Goal: Transaction & Acquisition: Purchase product/service

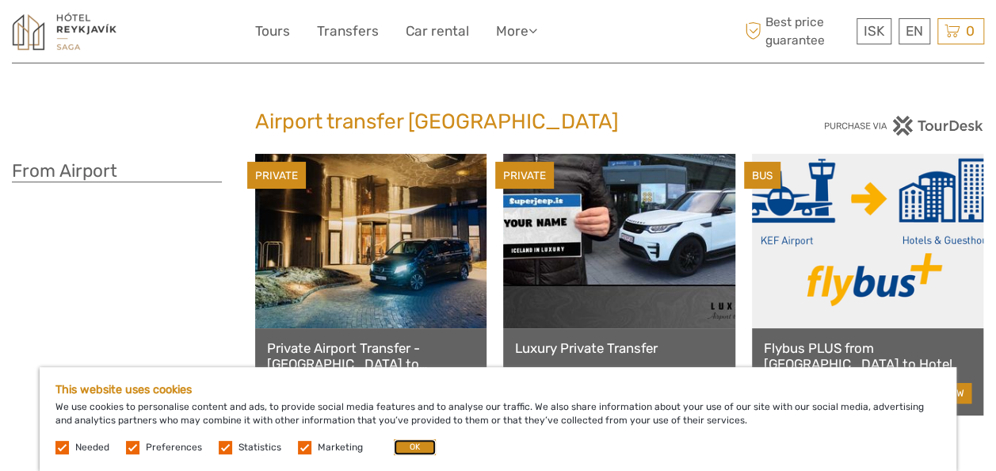
click at [417, 446] on button "OK" at bounding box center [415, 447] width 42 height 16
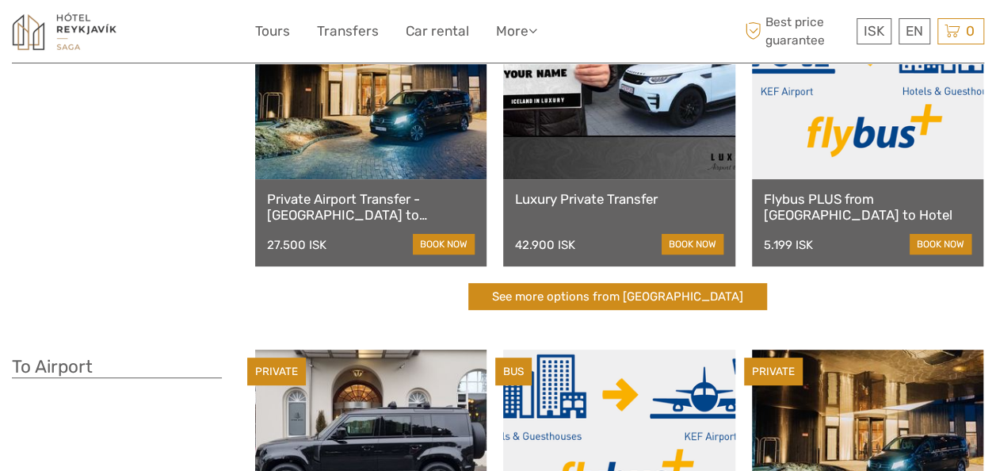
scroll to position [144, 0]
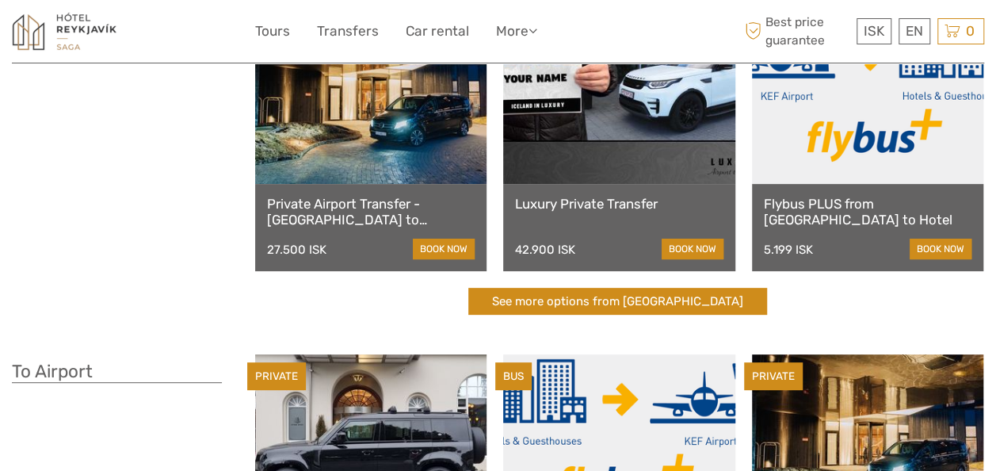
click at [928, 251] on link "book now" at bounding box center [940, 248] width 62 height 21
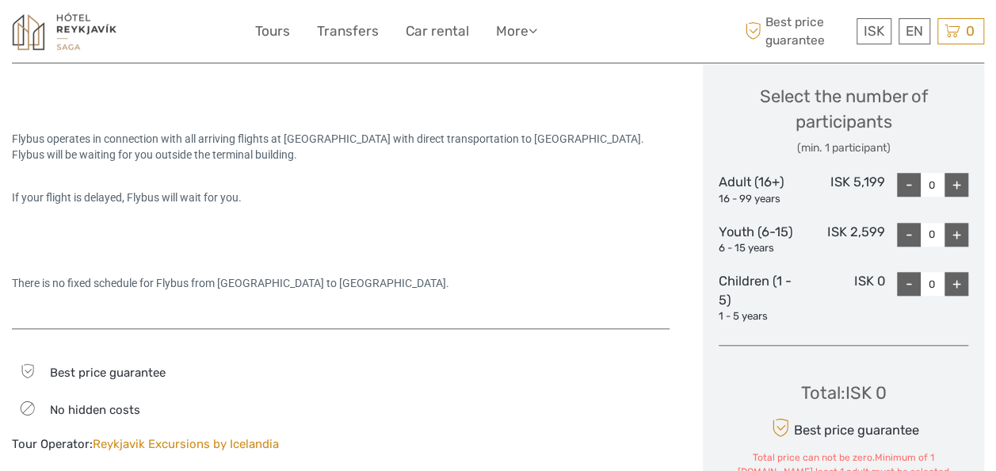
scroll to position [662, 0]
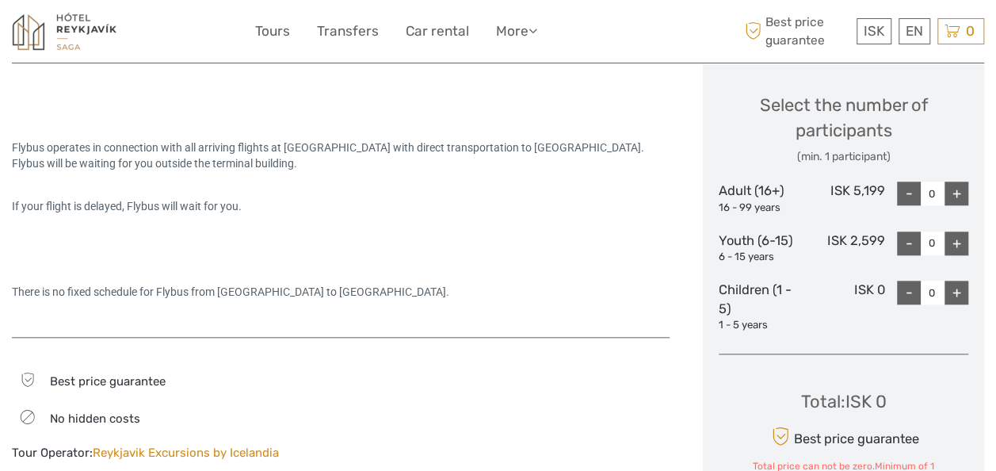
click at [955, 187] on div "+" at bounding box center [956, 193] width 24 height 24
type input "2"
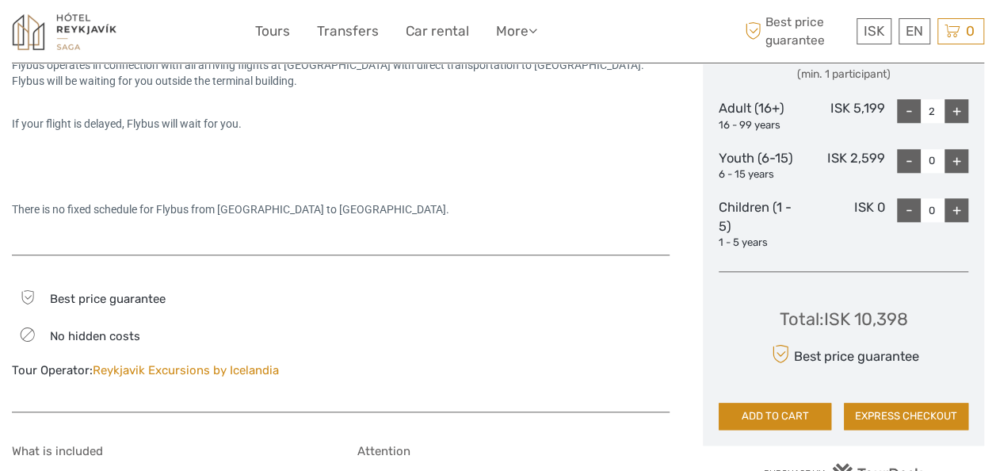
scroll to position [740, 0]
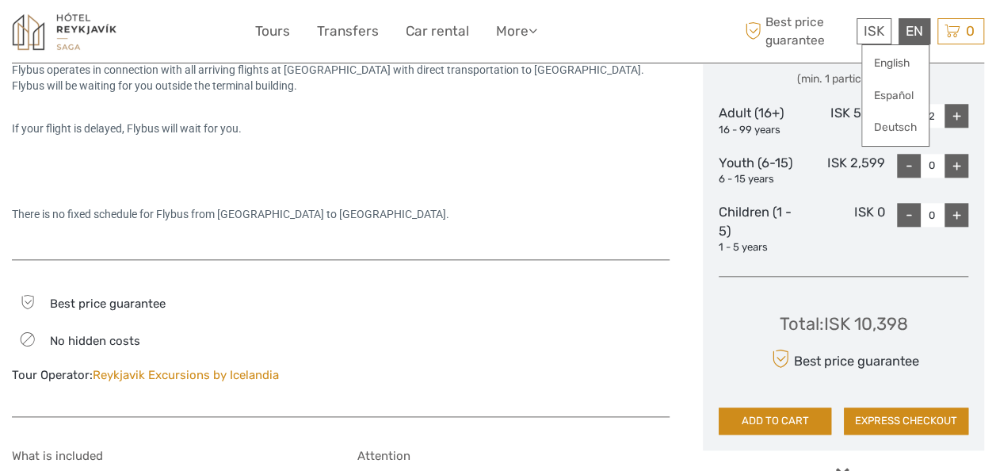
click at [908, 33] on div "EN English Español Deutsch" at bounding box center [914, 31] width 32 height 26
click at [892, 63] on link "English" at bounding box center [895, 63] width 67 height 29
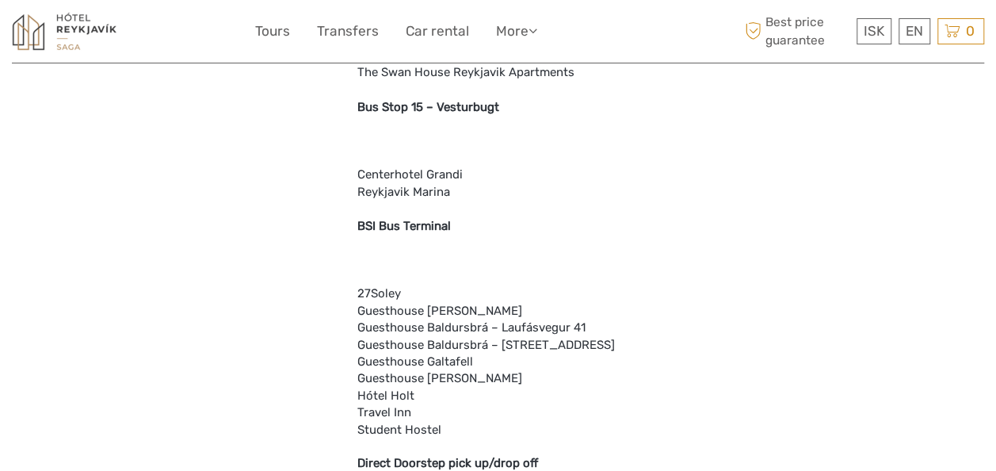
scroll to position [2775, 0]
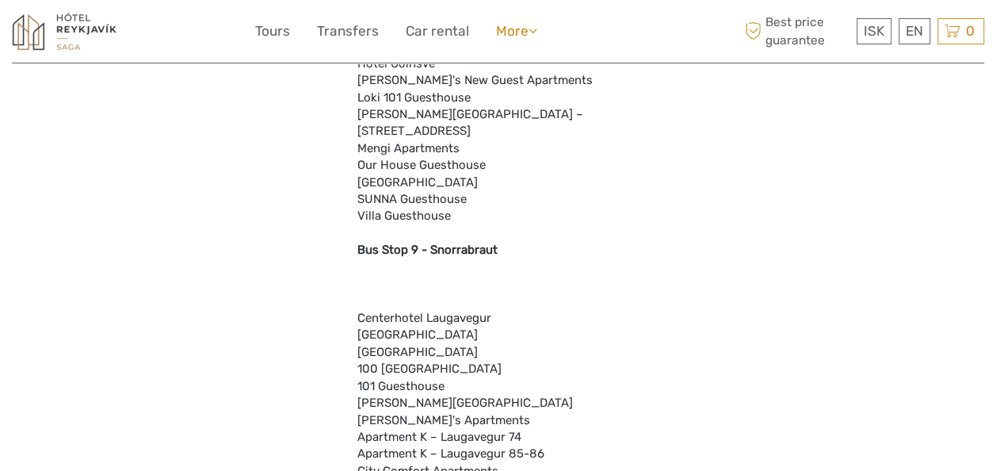
click at [529, 28] on link "More" at bounding box center [516, 31] width 41 height 23
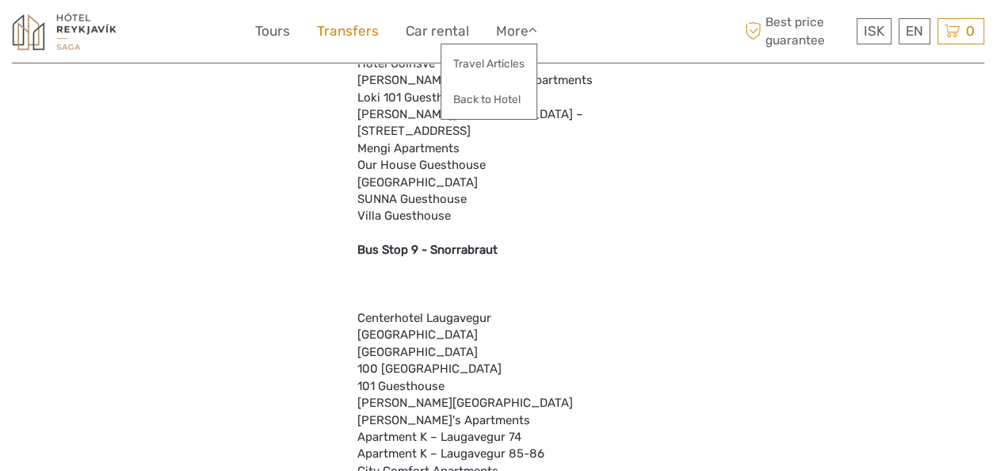
click at [351, 30] on link "Transfers" at bounding box center [348, 31] width 62 height 23
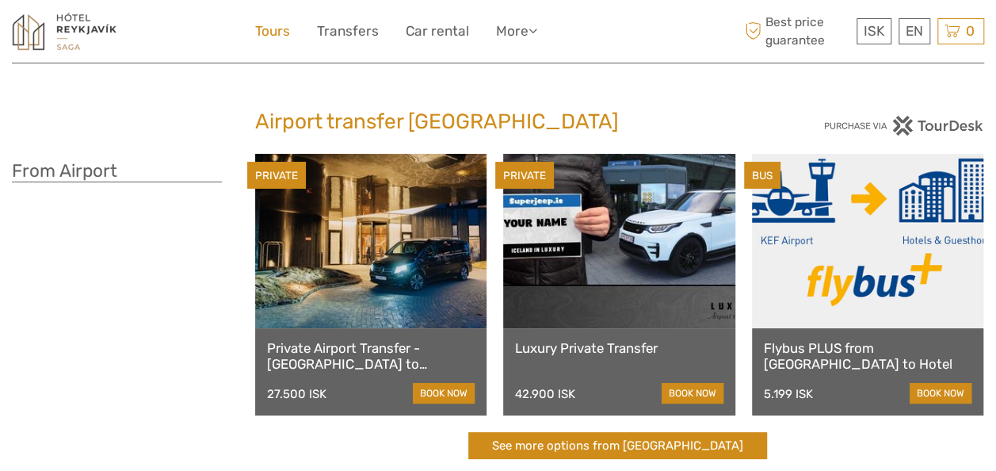
click at [276, 33] on link "Tours" at bounding box center [272, 31] width 35 height 23
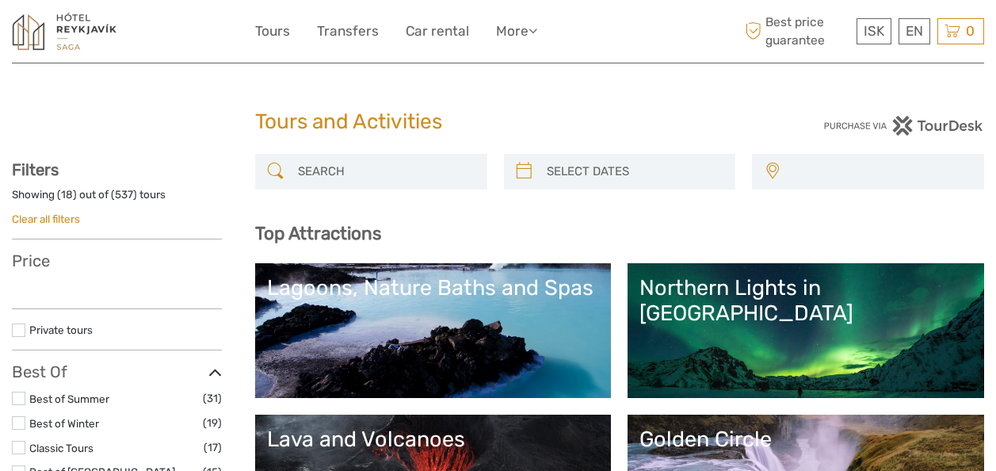
select select
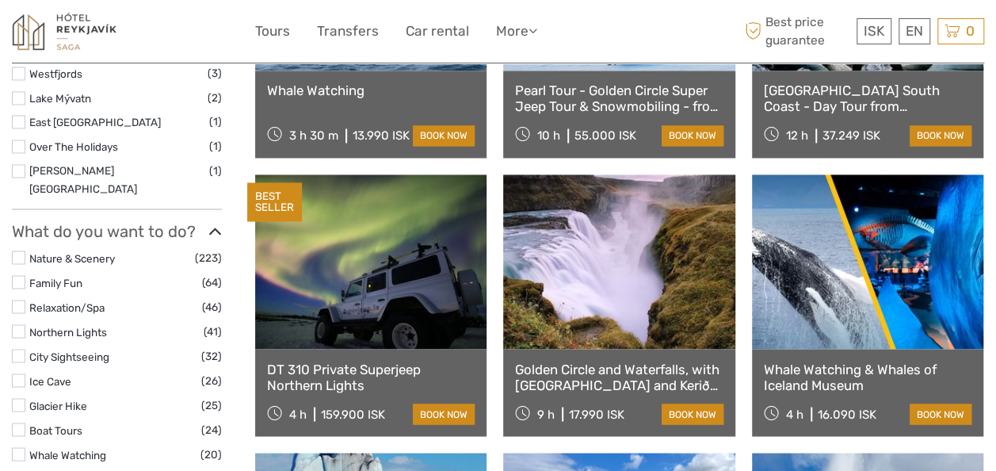
scroll to position [1199, 0]
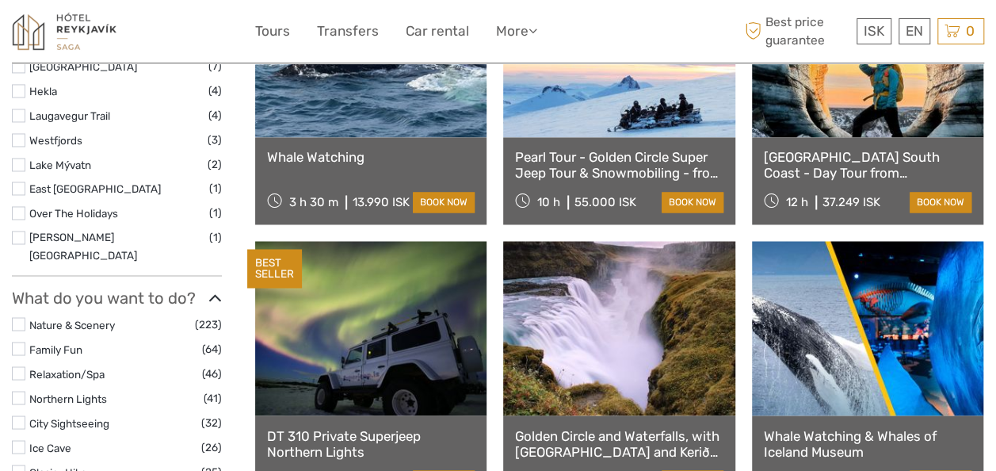
click at [689, 200] on link "book now" at bounding box center [693, 202] width 62 height 21
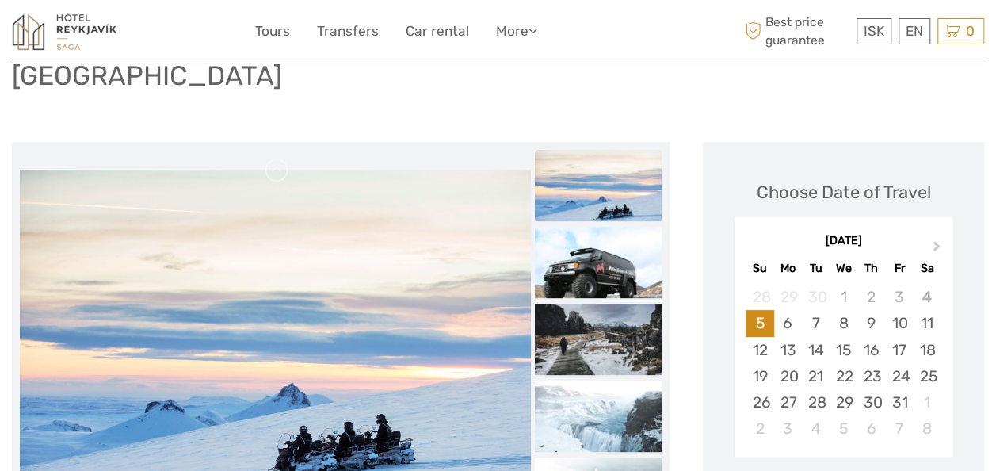
scroll to position [150, 0]
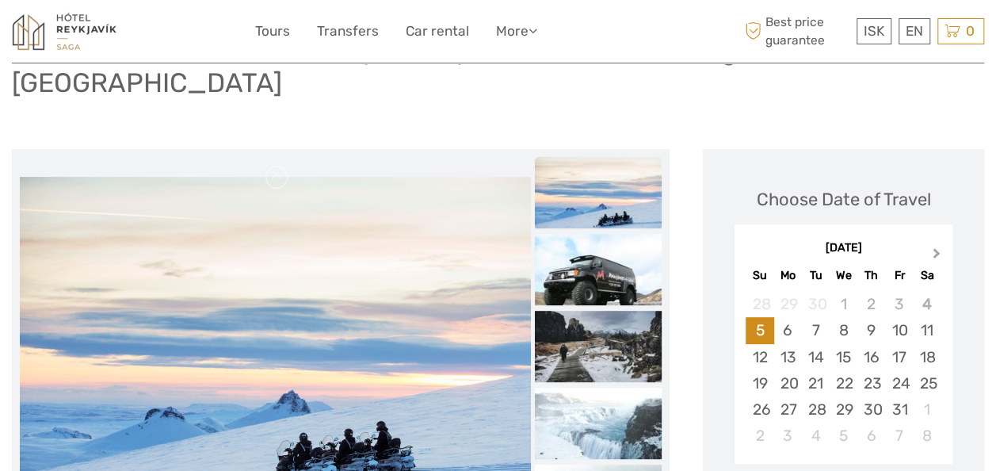
click at [936, 245] on span "Next Month" at bounding box center [936, 256] width 0 height 23
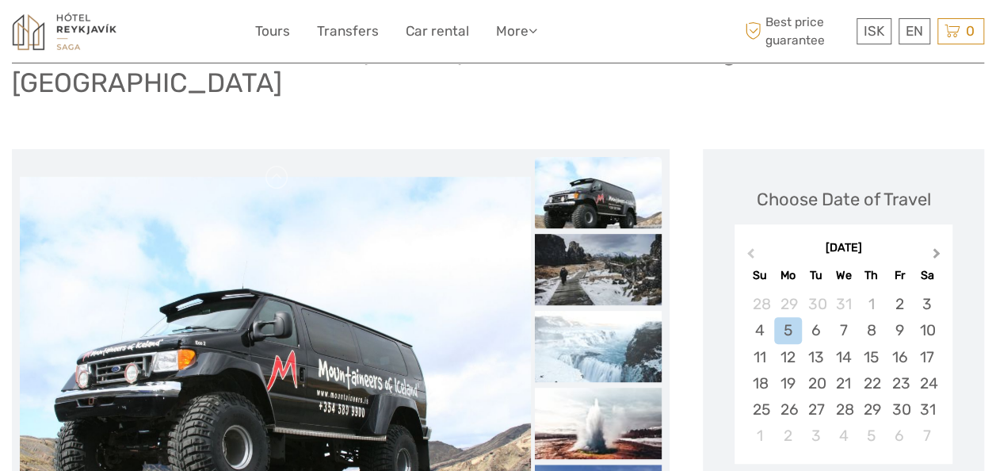
click at [936, 245] on span "Next Month" at bounding box center [936, 256] width 0 height 23
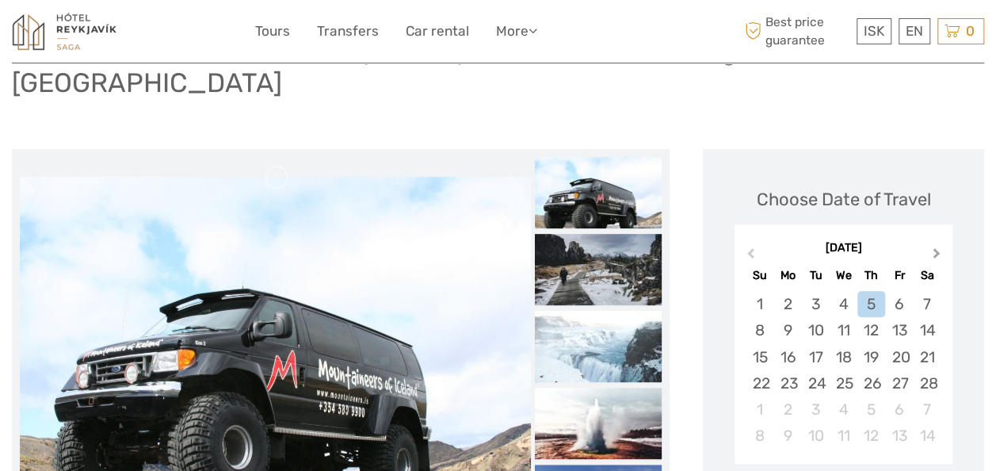
click at [936, 245] on span "Next Month" at bounding box center [936, 256] width 0 height 23
click at [872, 291] on div "2" at bounding box center [871, 304] width 28 height 26
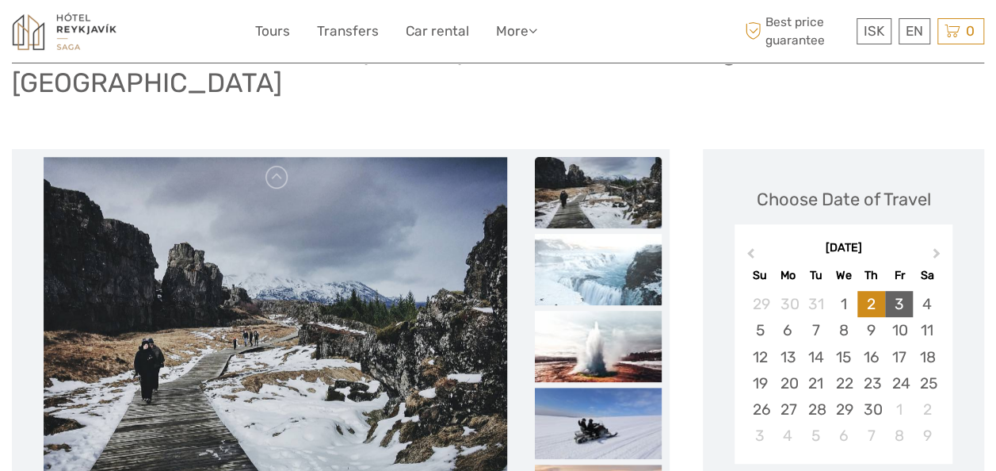
click at [900, 291] on div "3" at bounding box center [899, 304] width 28 height 26
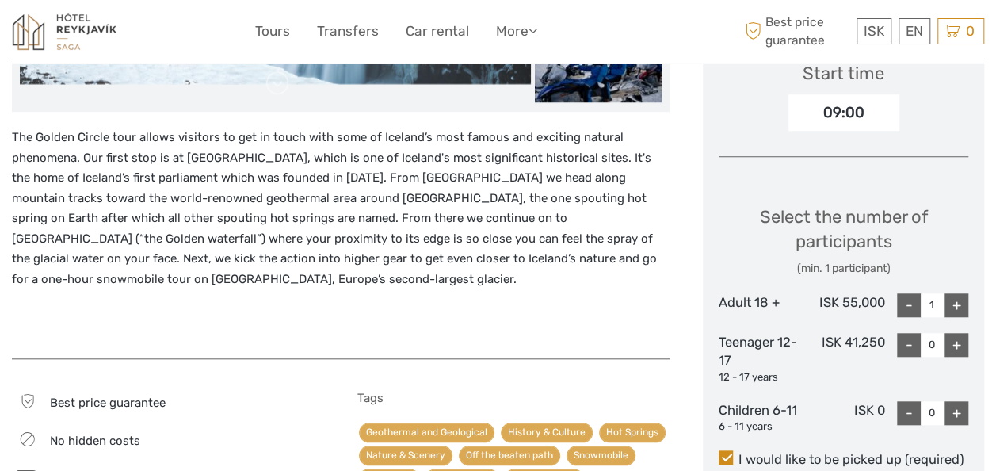
scroll to position [586, 0]
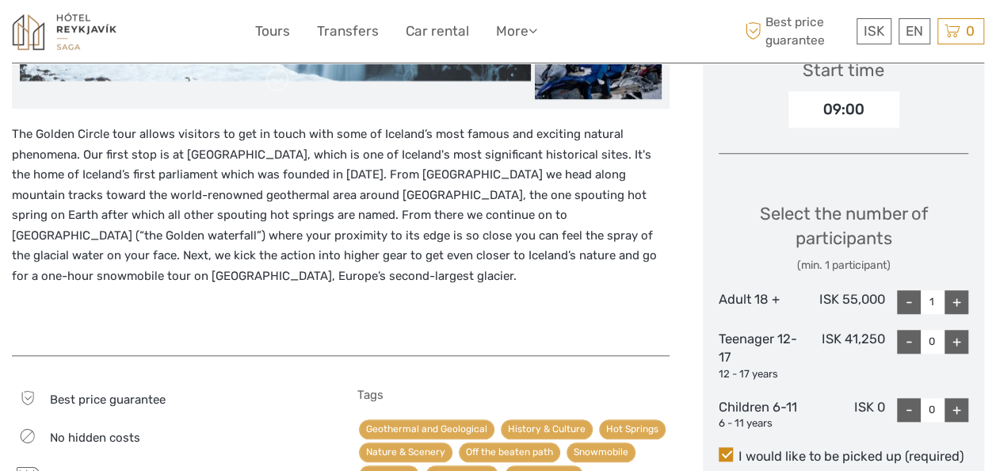
click at [957, 290] on div "+" at bounding box center [956, 302] width 24 height 24
type input "2"
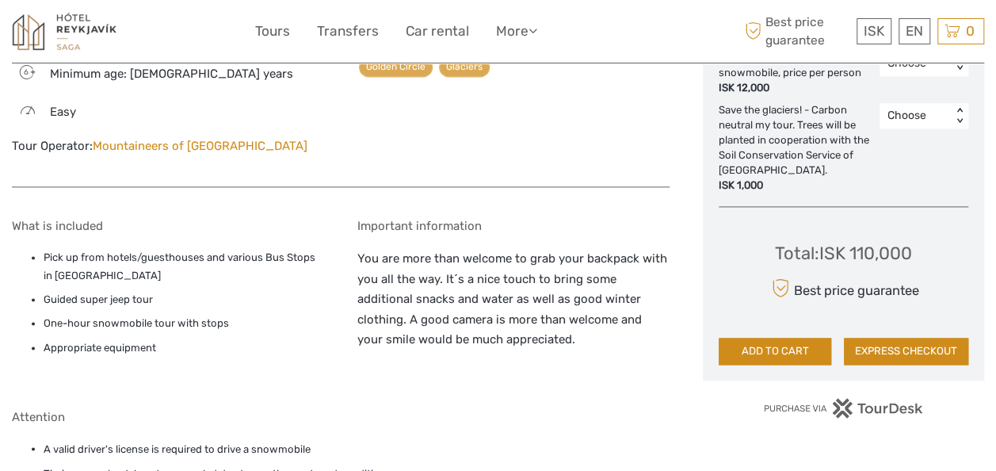
scroll to position [1075, 0]
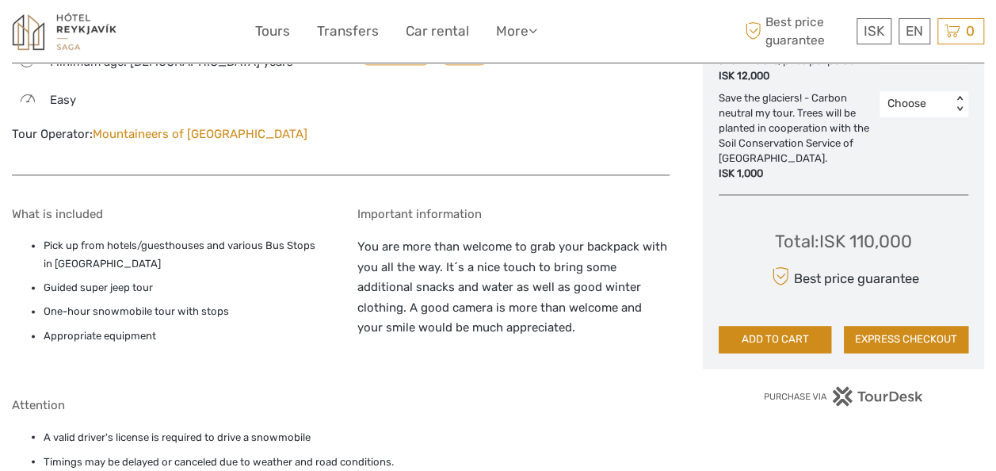
click at [797, 326] on button "ADD TO CART" at bounding box center [775, 339] width 112 height 27
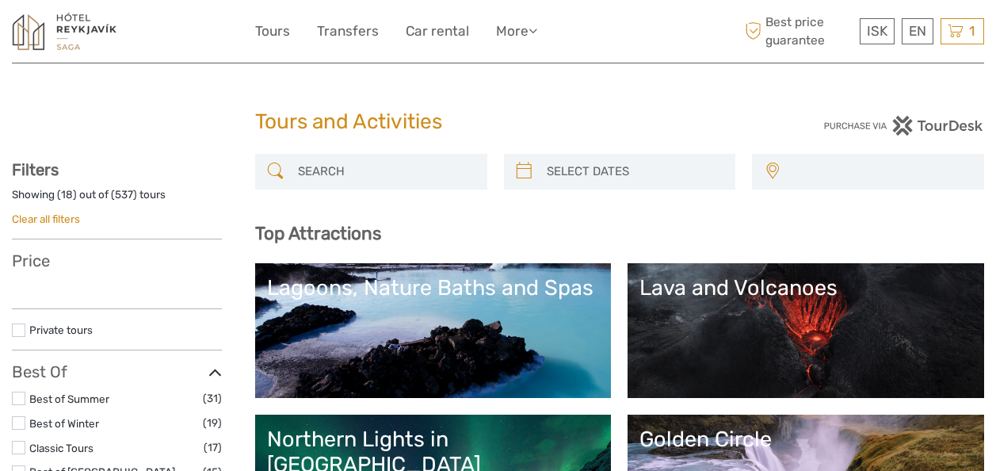
select select
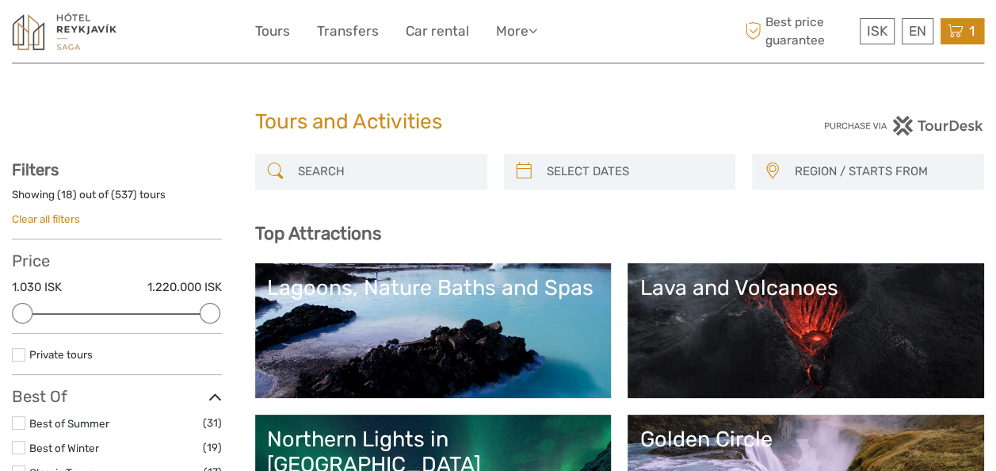
click at [959, 27] on icon at bounding box center [955, 31] width 16 height 20
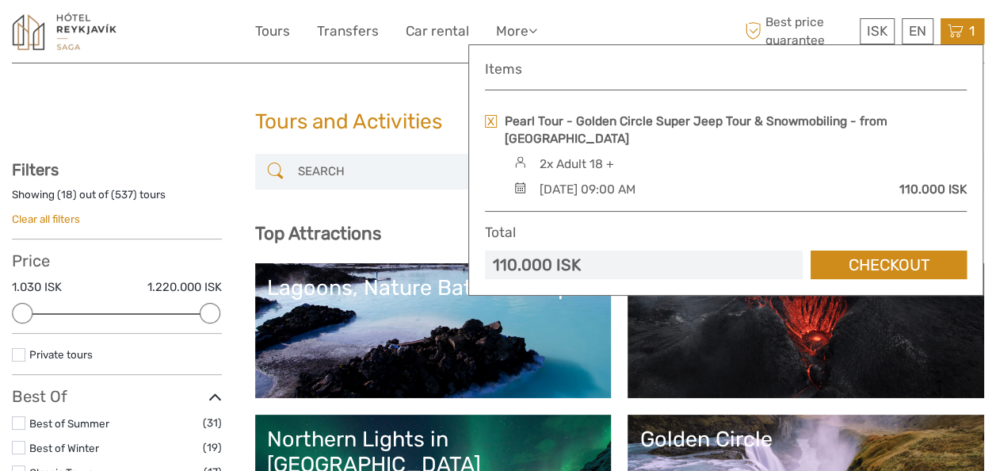
click at [959, 27] on icon at bounding box center [955, 31] width 16 height 20
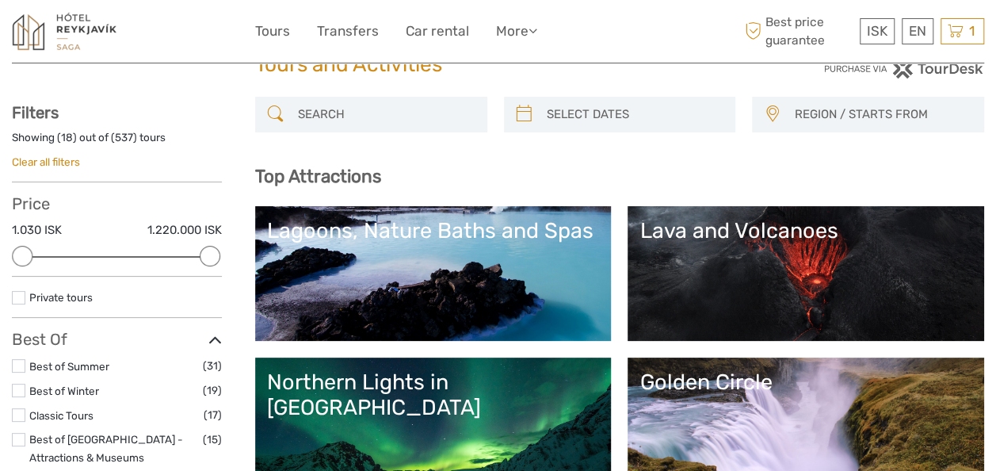
scroll to position [50, 0]
